Goal: Task Accomplishment & Management: Use online tool/utility

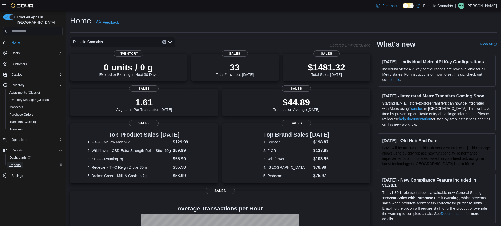
click at [16, 163] on span "Reports" at bounding box center [14, 165] width 11 height 4
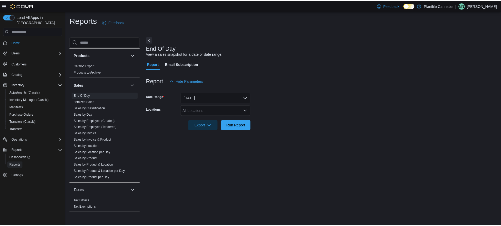
scroll to position [278, 0]
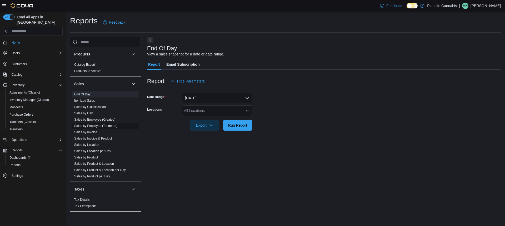
click at [110, 127] on link "Sales by Employee (Tendered)" at bounding box center [95, 126] width 43 height 4
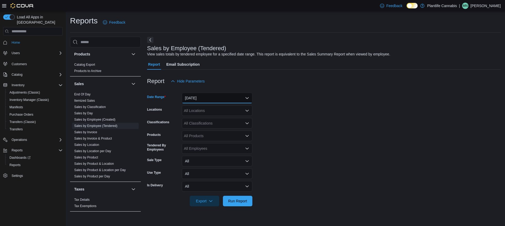
click at [189, 98] on button "[DATE]" at bounding box center [217, 98] width 70 height 11
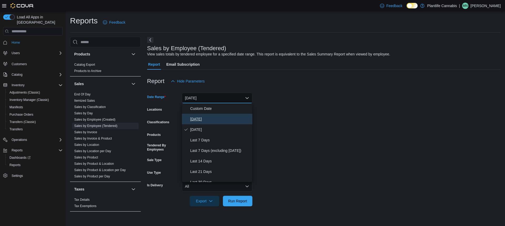
click at [194, 119] on span "[DATE]" at bounding box center [220, 119] width 60 height 6
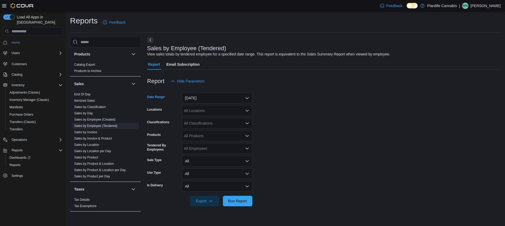
click at [194, 110] on div "All Locations" at bounding box center [217, 110] width 70 height 11
type input "***"
click at [200, 119] on span "Cochrane" at bounding box center [204, 119] width 16 height 5
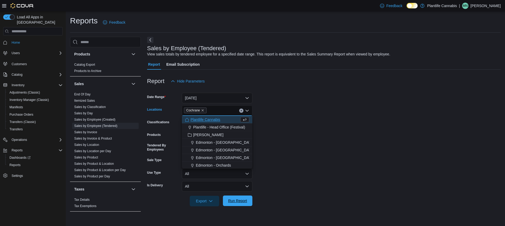
click at [235, 201] on span "Run Report" at bounding box center [237, 200] width 19 height 5
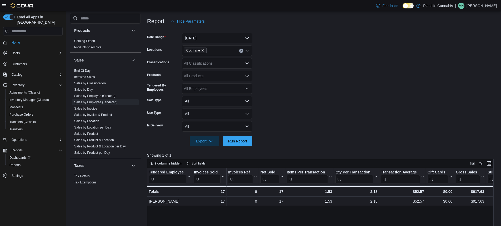
scroll to position [60, 0]
click at [238, 38] on button "[DATE]" at bounding box center [217, 38] width 70 height 11
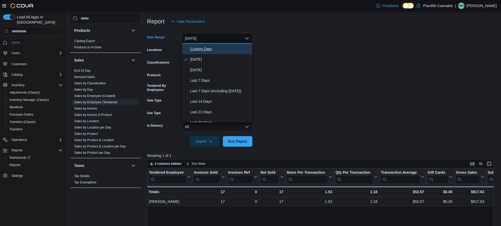
click at [202, 50] on span "Custom Date" at bounding box center [220, 49] width 60 height 6
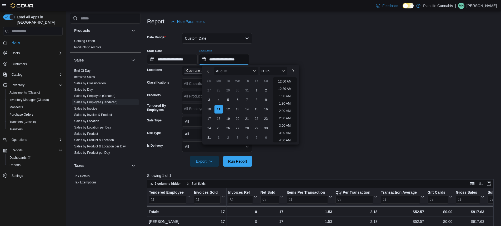
click at [238, 60] on input "**********" at bounding box center [224, 59] width 50 height 11
click at [287, 118] on li "12:00 PM" at bounding box center [285, 119] width 18 height 6
type input "**********"
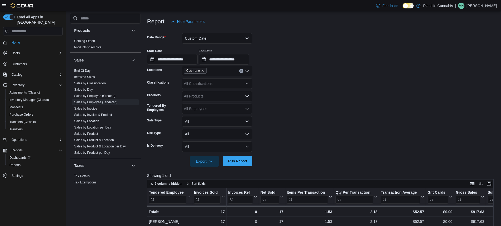
click at [235, 162] on span "Run Report" at bounding box center [237, 161] width 19 height 5
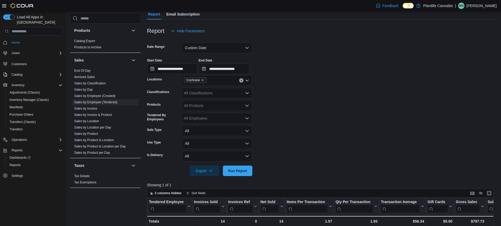
scroll to position [50, 0]
click at [194, 49] on button "Custom Date" at bounding box center [217, 48] width 70 height 11
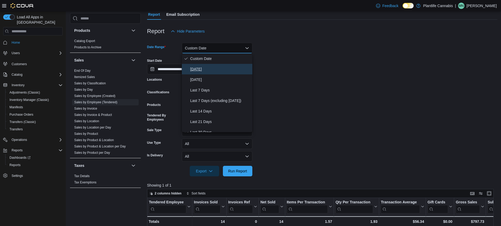
click at [197, 71] on span "[DATE]" at bounding box center [220, 69] width 60 height 6
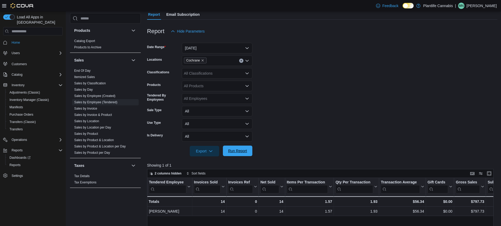
drag, startPoint x: 241, startPoint y: 149, endPoint x: 243, endPoint y: 146, distance: 3.6
click at [241, 149] on span "Run Report" at bounding box center [237, 150] width 19 height 5
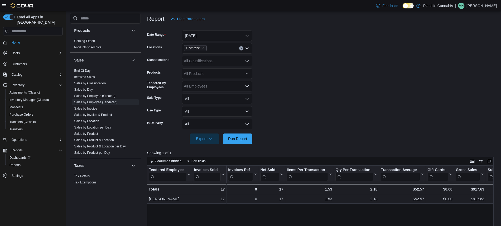
scroll to position [87, 0]
